Goal: Find specific page/section: Find specific page/section

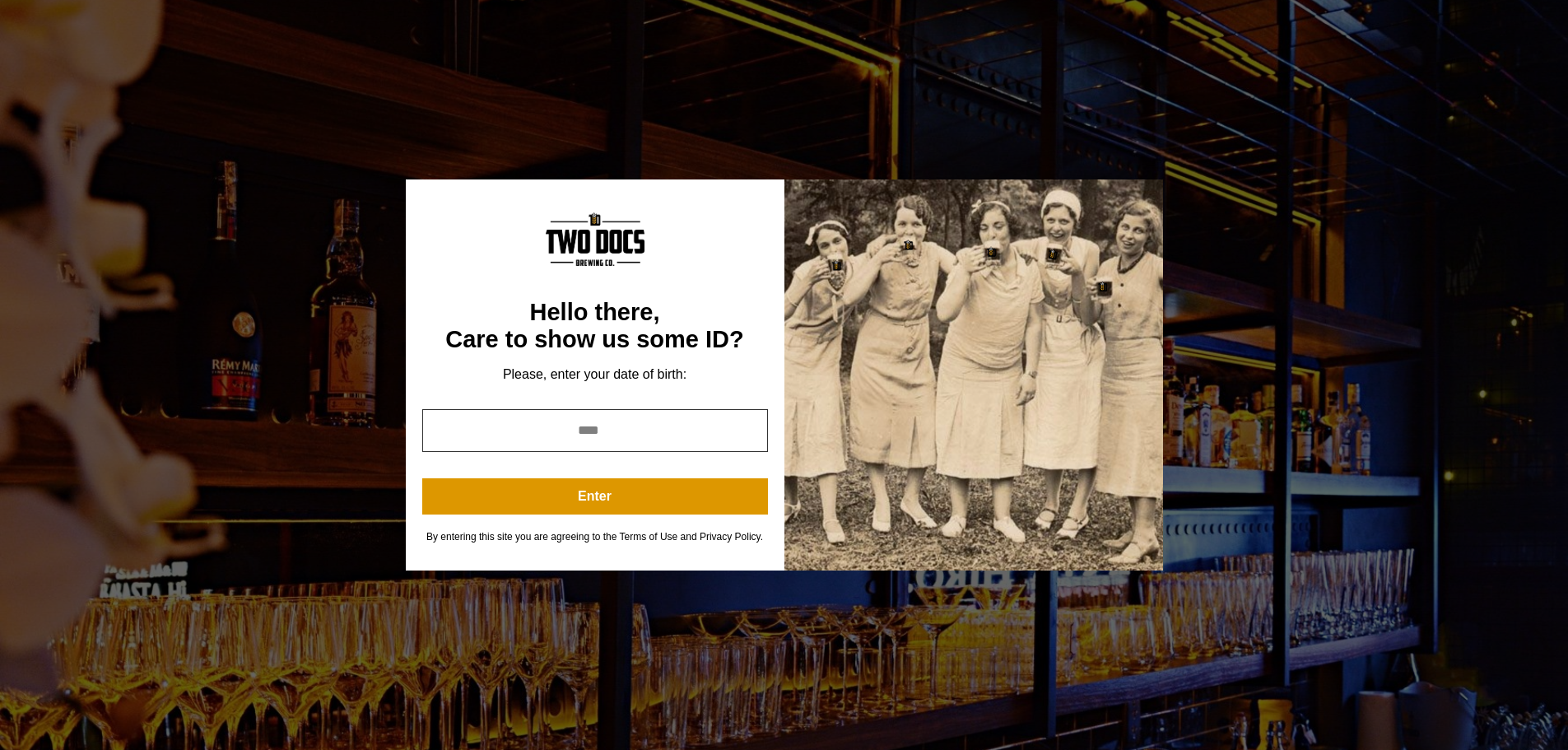
click at [612, 429] on input "year" at bounding box center [594, 430] width 345 height 43
type input "****"
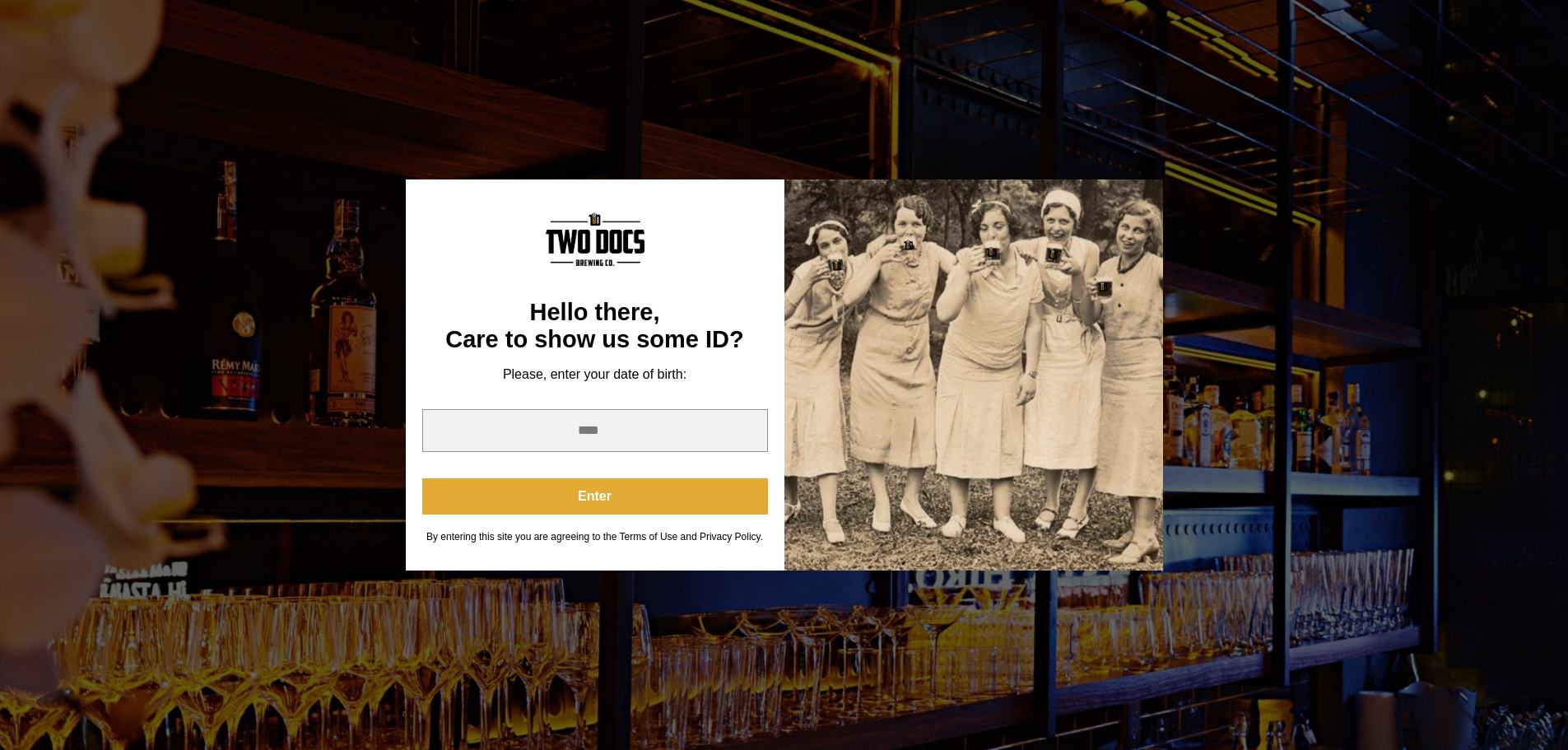
click at [602, 496] on button "Enter" at bounding box center [594, 496] width 345 height 36
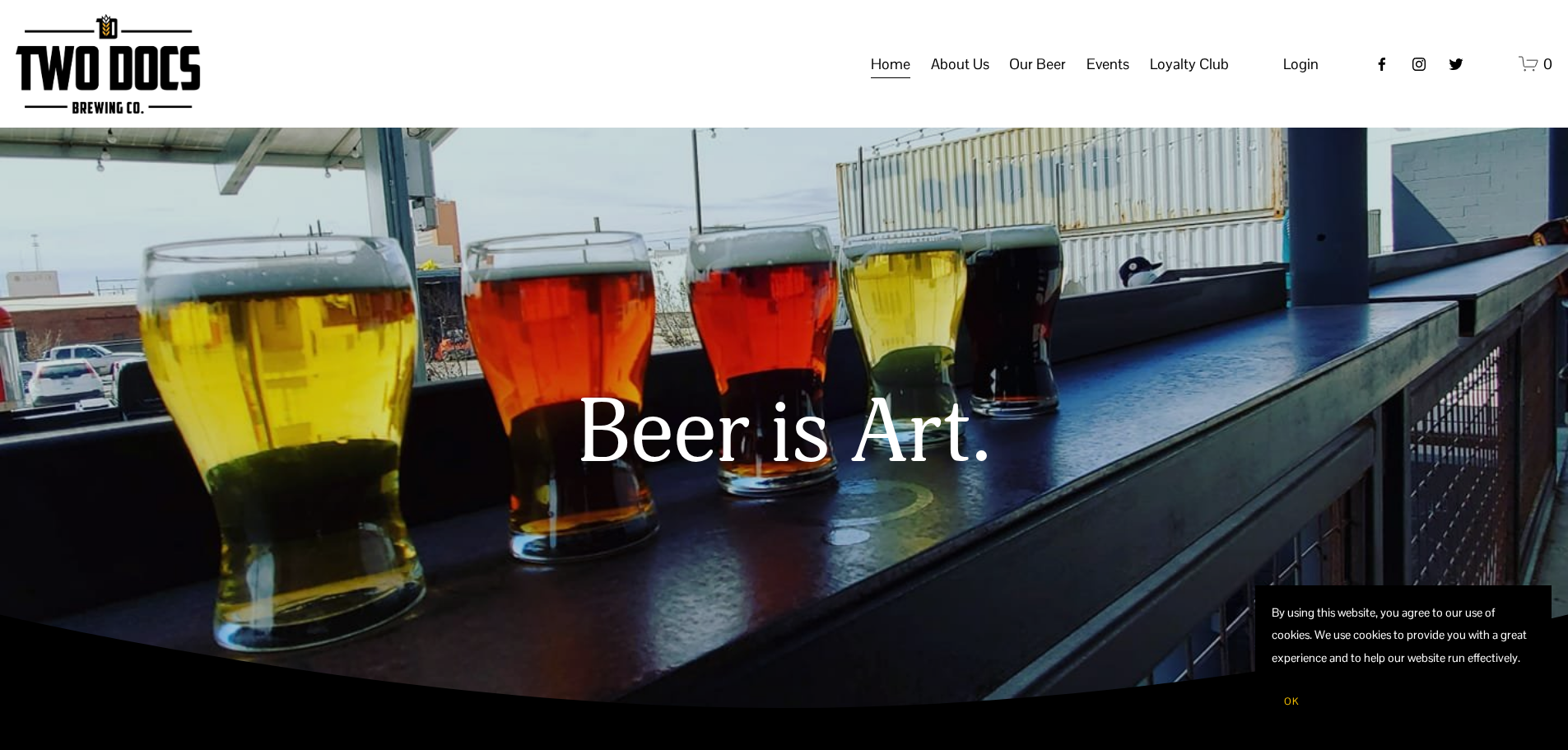
click at [1126, 78] on span "Events" at bounding box center [1107, 64] width 43 height 28
click at [0, 0] on span "Calendar" at bounding box center [0, 0] width 0 height 0
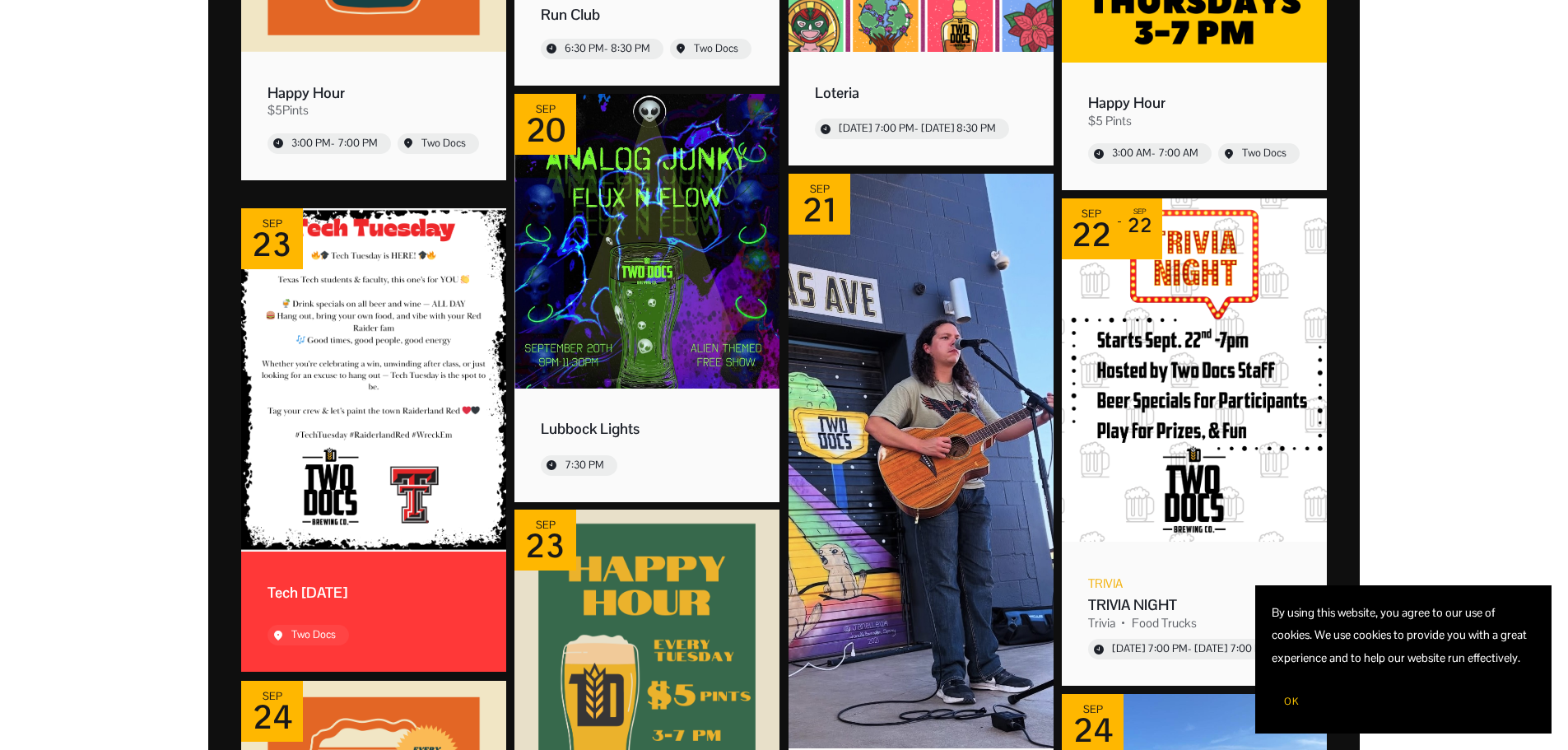
scroll to position [764, 0]
